Goal: Transaction & Acquisition: Book appointment/travel/reservation

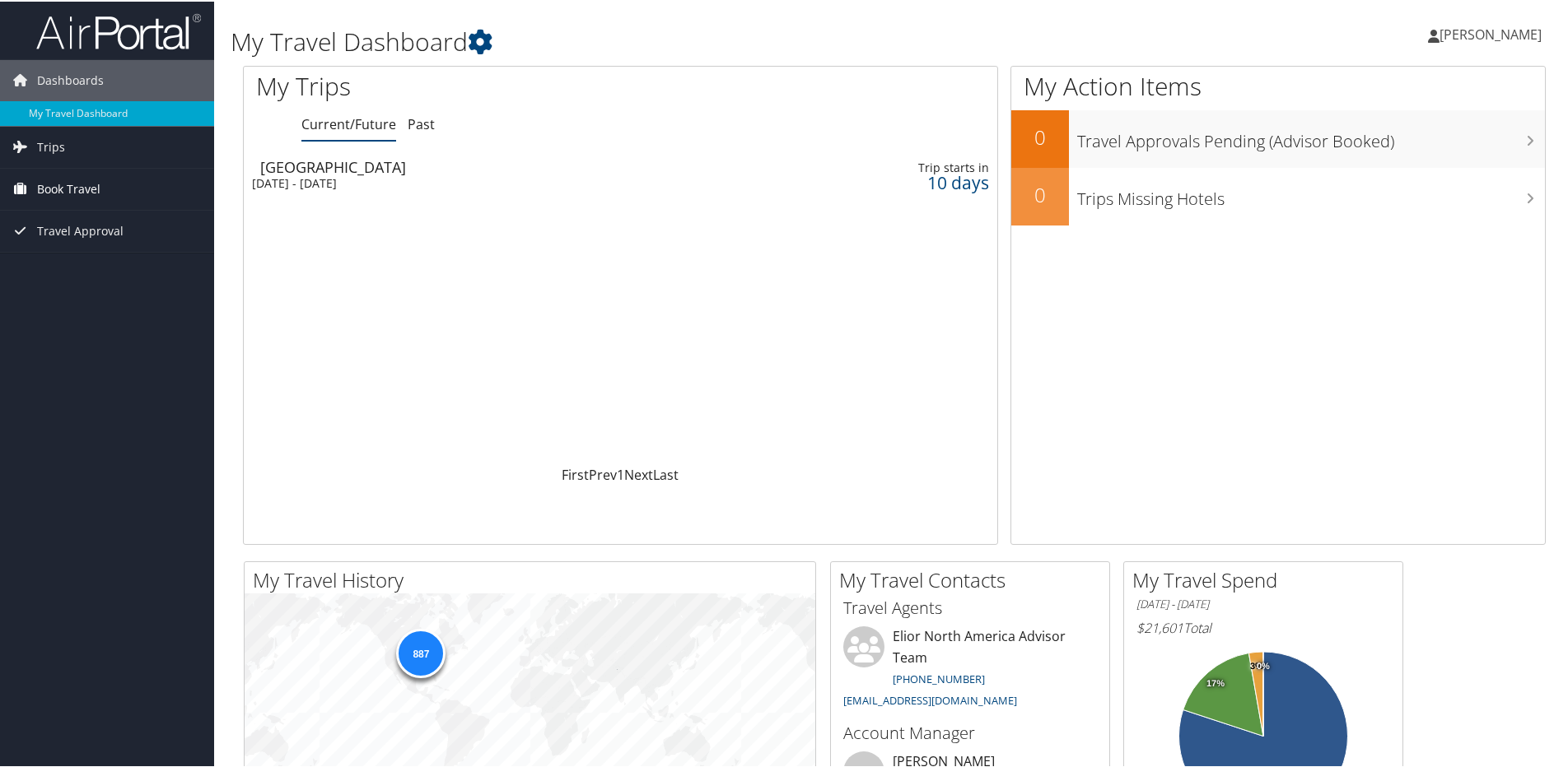
click at [87, 187] on span "Book Travel" at bounding box center [69, 188] width 64 height 41
click at [87, 270] on link "Book/Manage Online Trips" at bounding box center [107, 270] width 214 height 24
